Goal: Navigation & Orientation: Find specific page/section

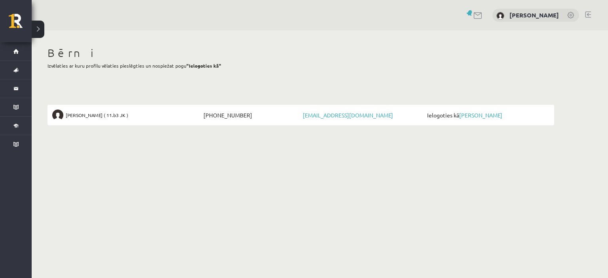
click at [572, 13] on link at bounding box center [571, 16] width 8 height 8
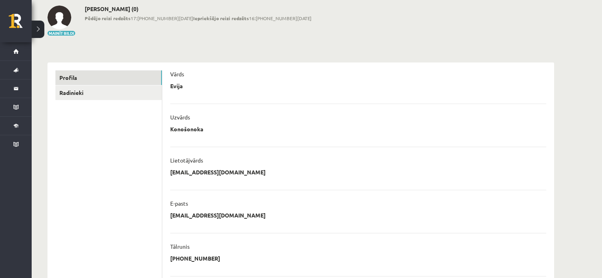
scroll to position [40, 0]
click at [74, 91] on link "Radinieki" at bounding box center [108, 93] width 106 height 15
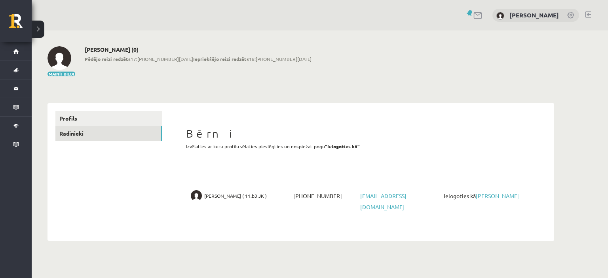
click at [490, 192] on span "Ielogoties kā Andželīna Salukauri" at bounding box center [483, 195] width 84 height 11
click at [489, 195] on link "[PERSON_NAME]" at bounding box center [496, 195] width 43 height 7
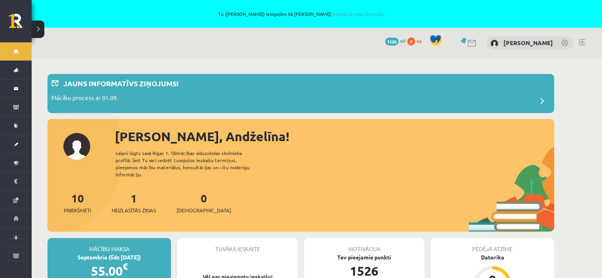
click at [564, 42] on link at bounding box center [565, 44] width 8 height 8
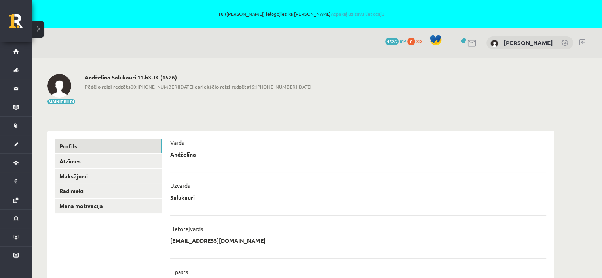
click at [490, 41] on img at bounding box center [494, 44] width 8 height 8
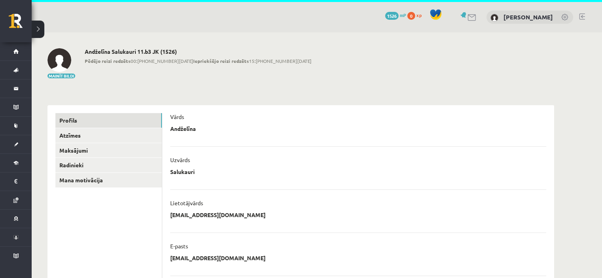
scroll to position [40, 0]
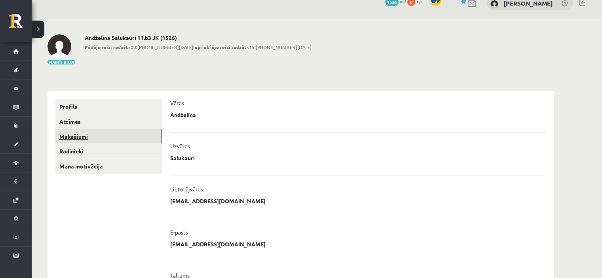
click at [77, 137] on link "Maksājumi" at bounding box center [108, 136] width 106 height 15
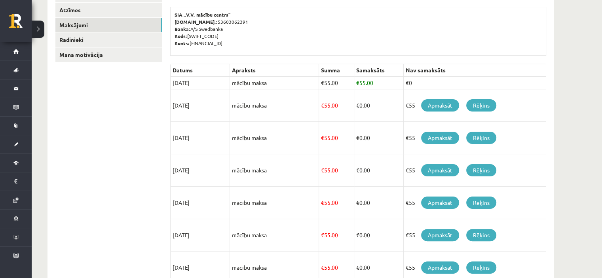
scroll to position [151, 0]
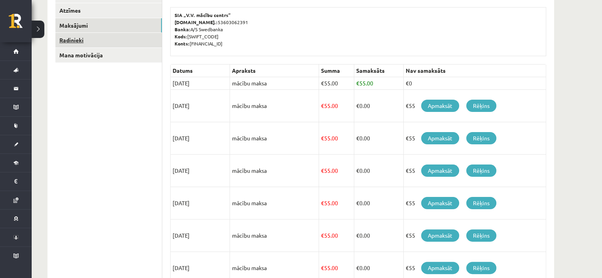
click at [74, 41] on link "Radinieki" at bounding box center [108, 40] width 106 height 15
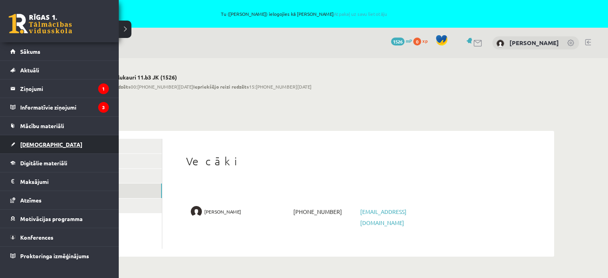
click at [27, 143] on span "[DEMOGRAPHIC_DATA]" at bounding box center [51, 144] width 62 height 7
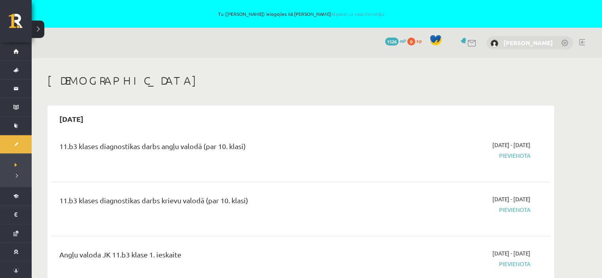
click at [513, 41] on link "[PERSON_NAME]" at bounding box center [527, 43] width 49 height 8
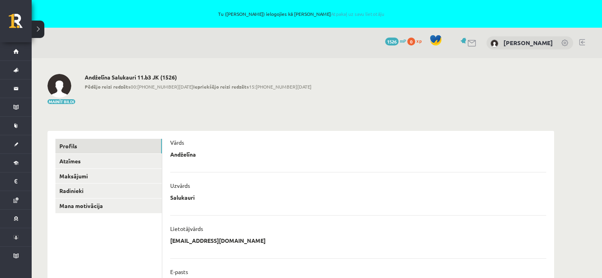
click at [467, 41] on link at bounding box center [471, 43] width 9 height 7
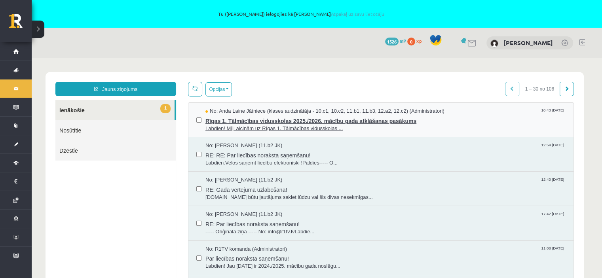
click at [266, 125] on span "Labdien! Mīļi aicinām uz Rīgas 1. Tālmācības vidusskolas ..." at bounding box center [385, 129] width 360 height 8
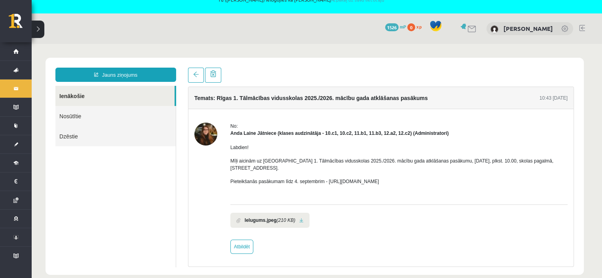
scroll to position [28, 0]
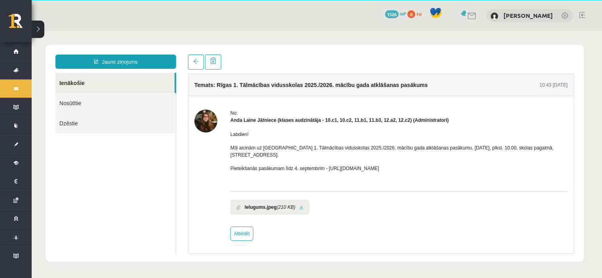
click at [581, 12] on link at bounding box center [582, 15] width 6 height 6
